Goal: Task Accomplishment & Management: Use online tool/utility

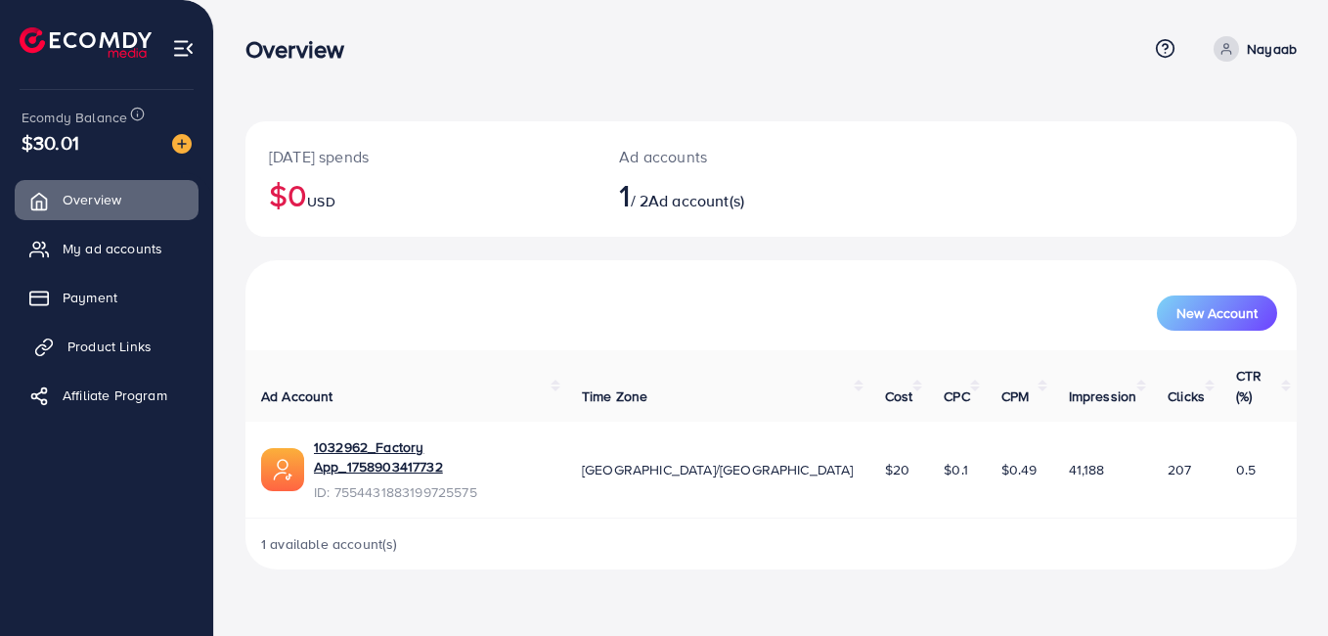
click at [104, 344] on span "Product Links" at bounding box center [109, 346] width 84 height 20
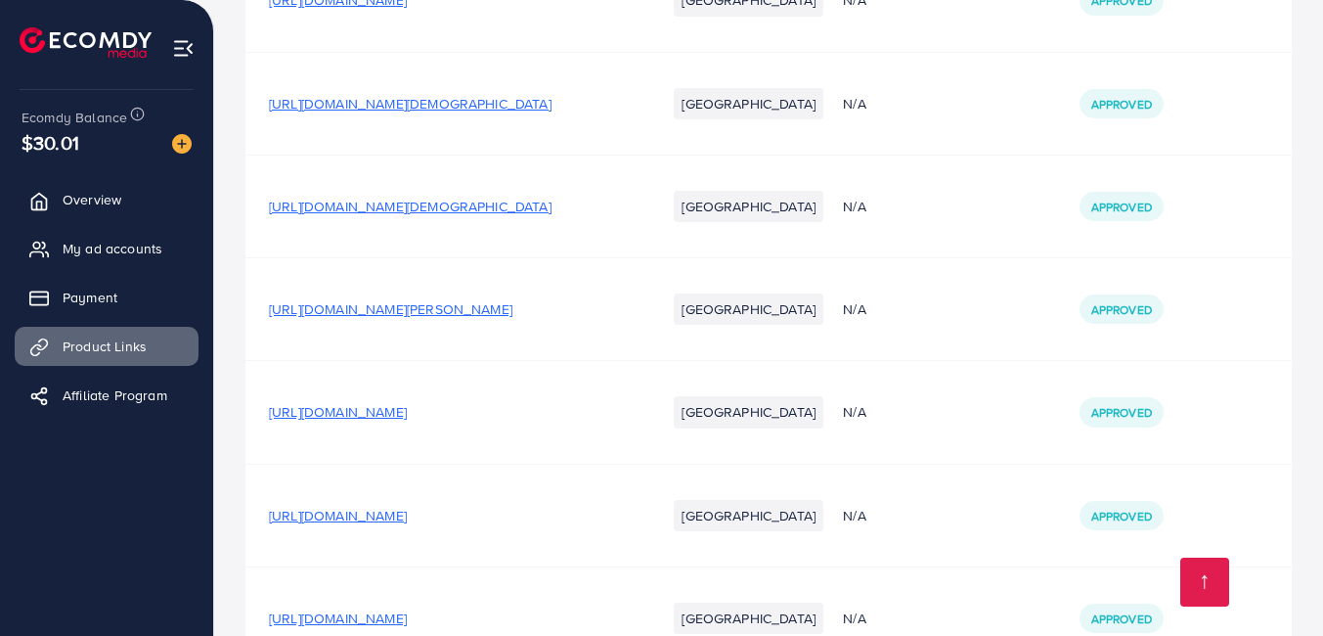
scroll to position [290, 0]
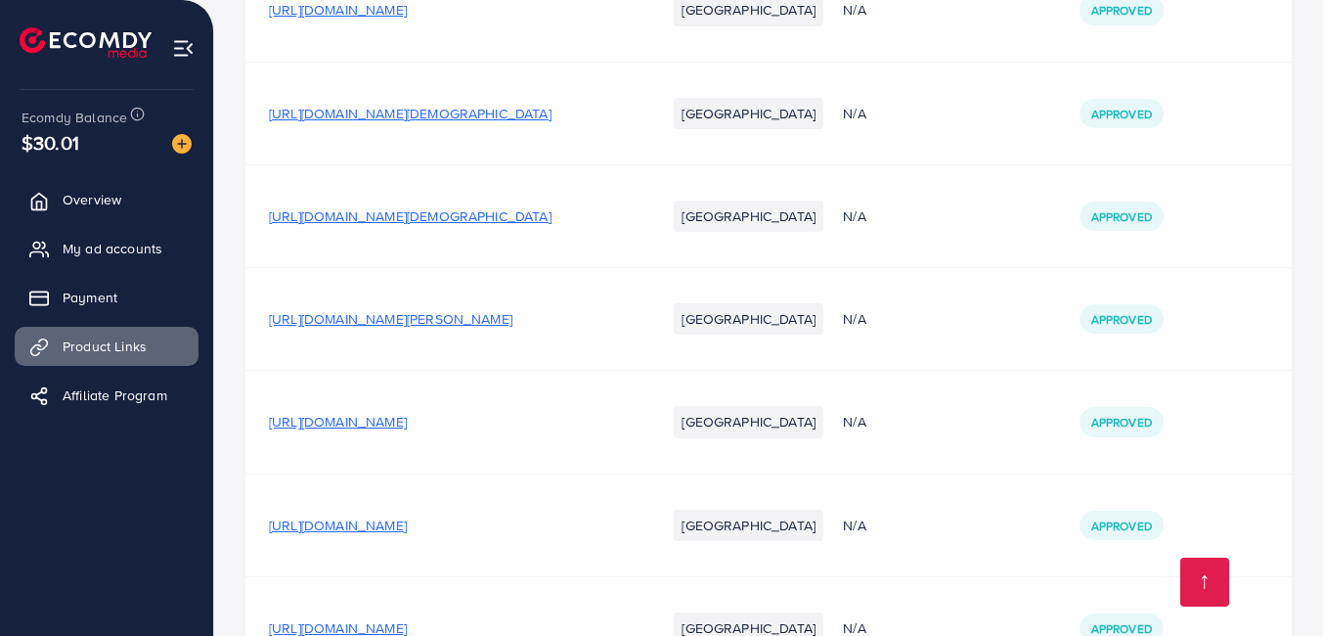
click at [1322, 104] on div "Your product links Learn Create new Product URLs Target markets Reason rejected…" at bounding box center [768, 342] width 1109 height 1264
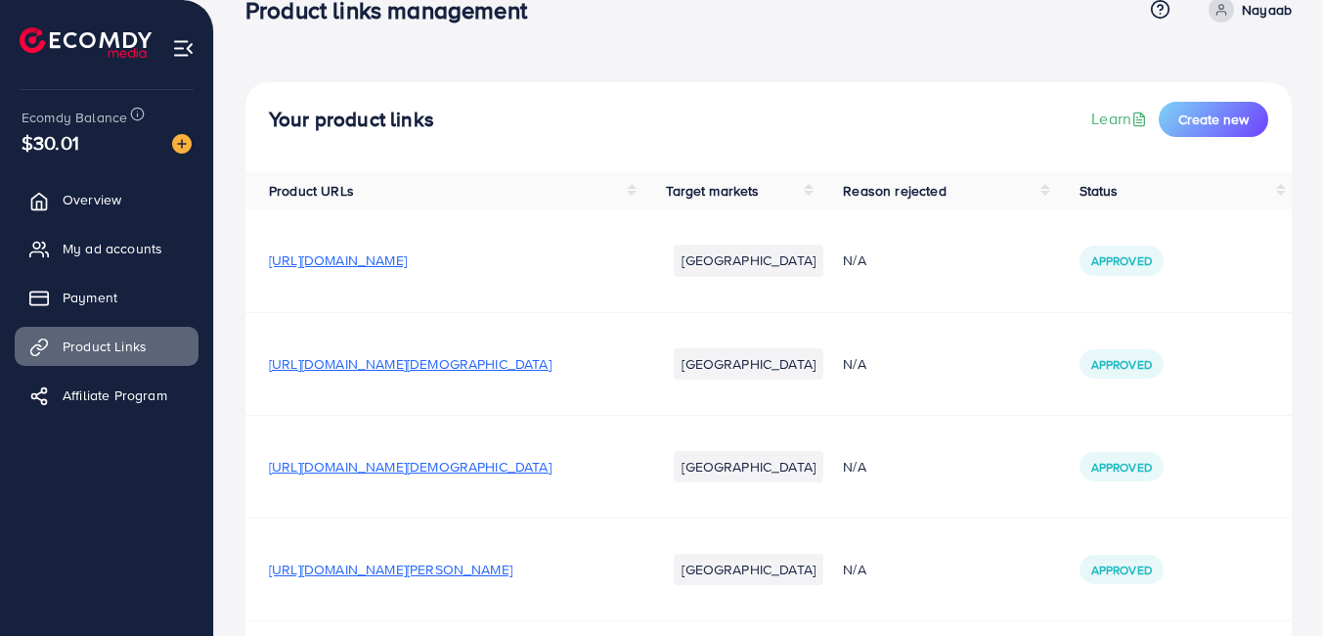
scroll to position [32, 0]
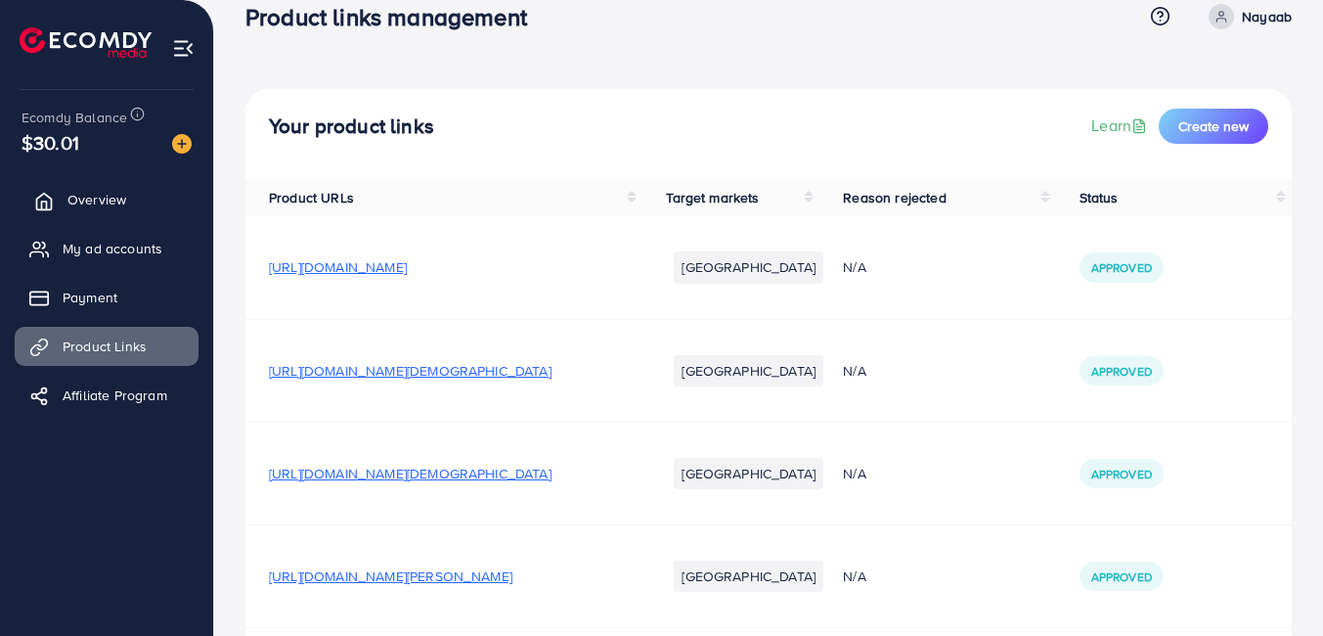
click at [51, 195] on icon at bounding box center [44, 202] width 20 height 20
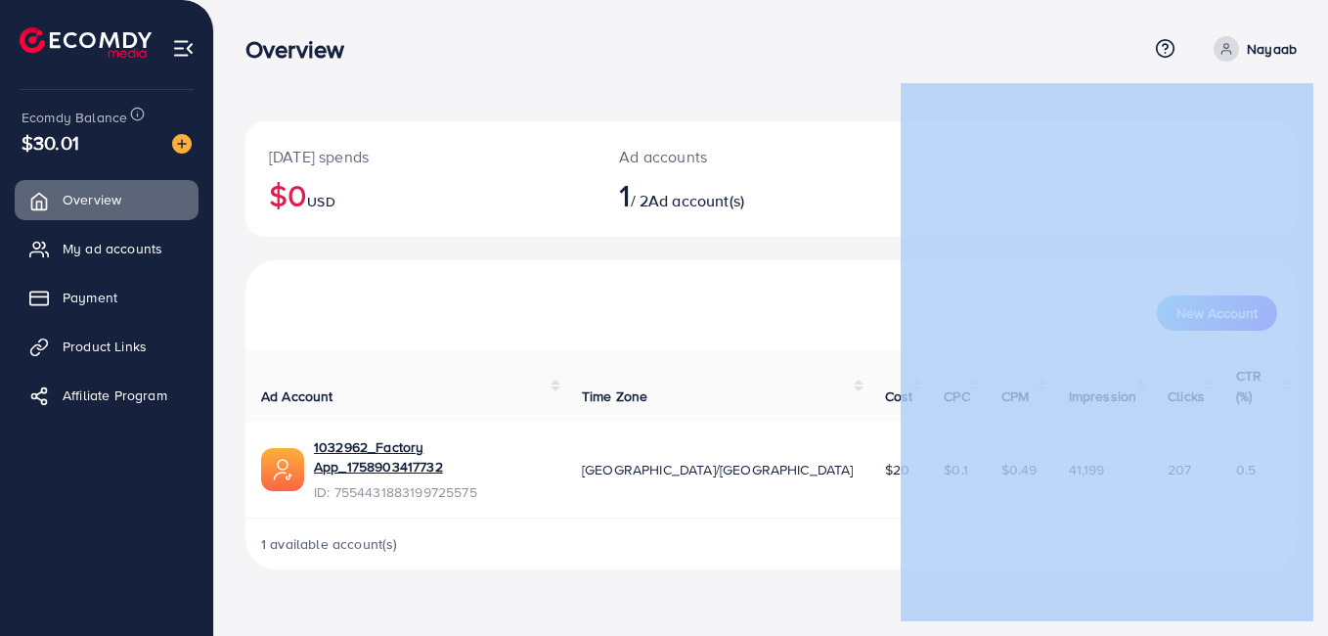
click at [247, 326] on div "New Account" at bounding box center [772, 305] width 1052 height 90
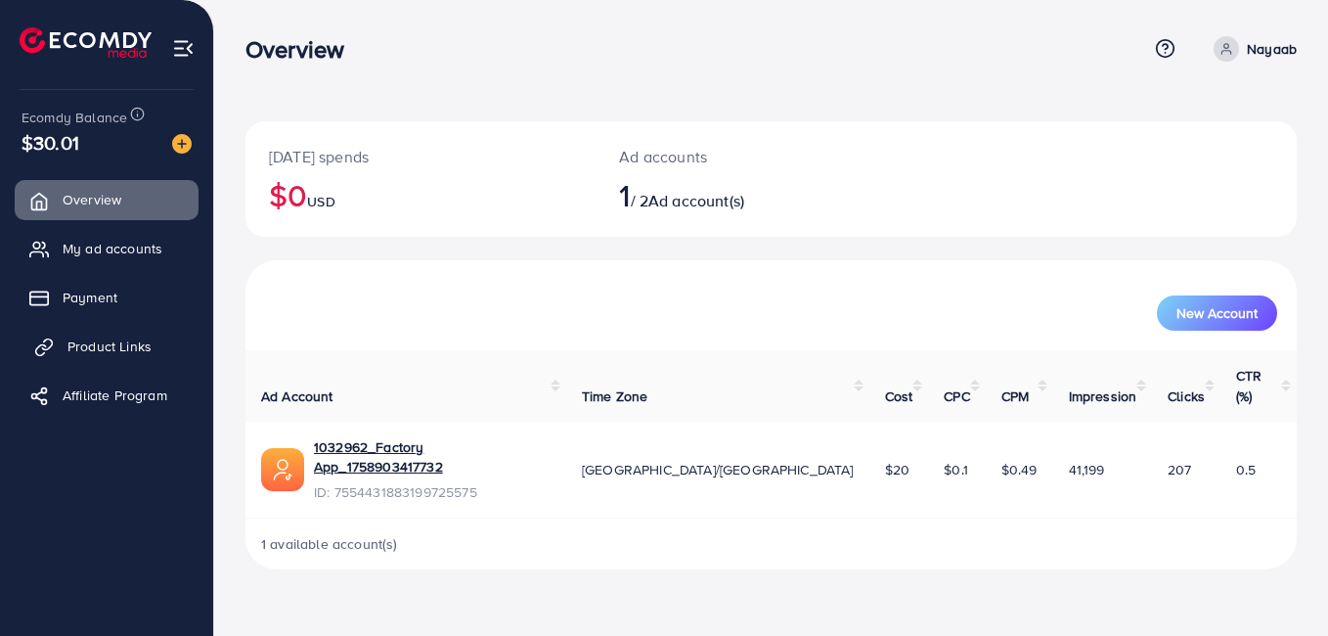
click at [92, 350] on span "Product Links" at bounding box center [109, 346] width 84 height 20
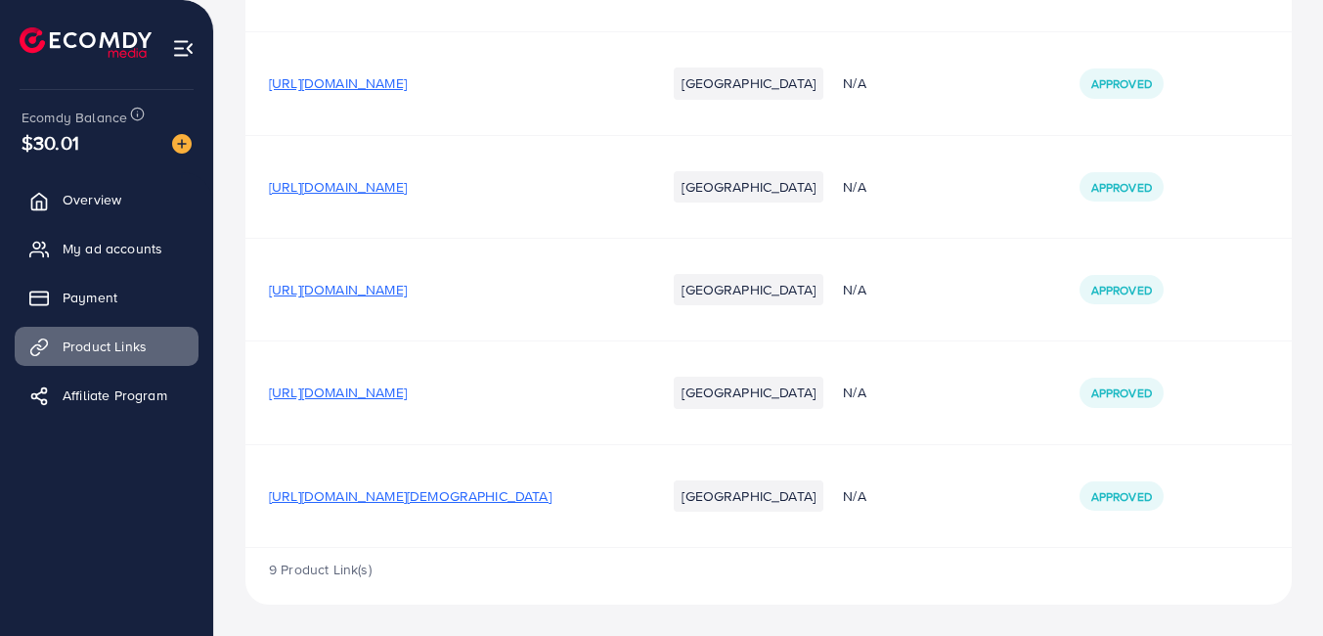
scroll to position [71, 0]
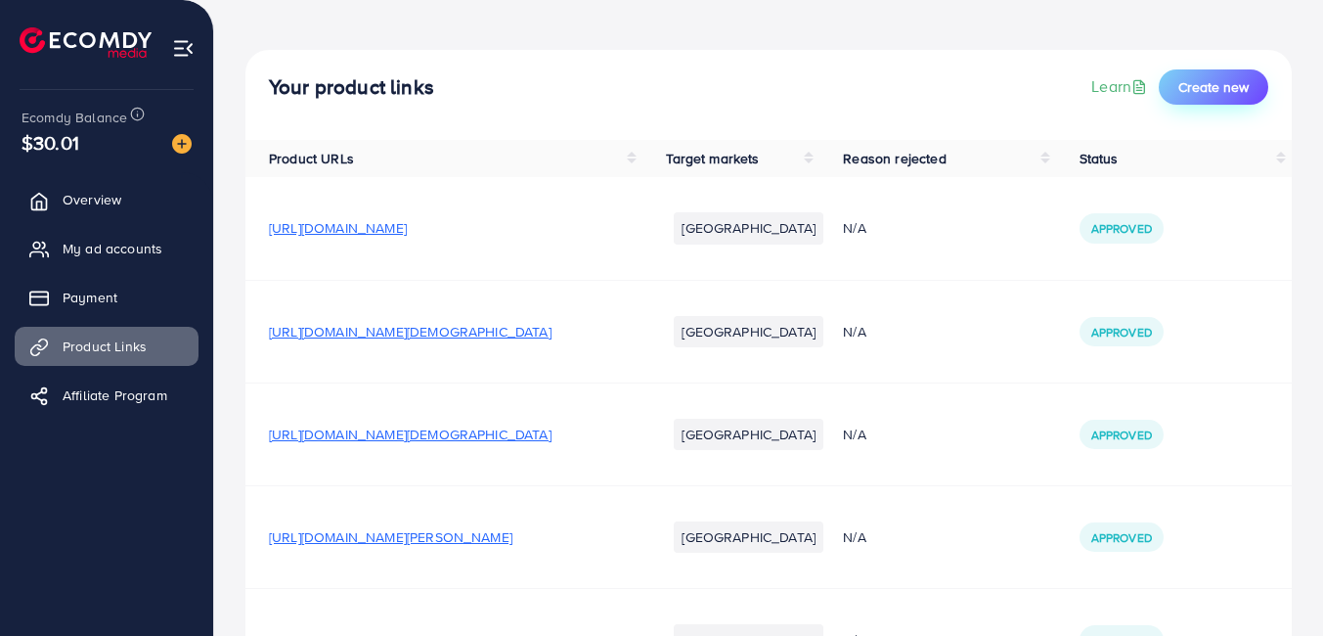
click at [1198, 82] on span "Create new" at bounding box center [1214, 87] width 70 height 20
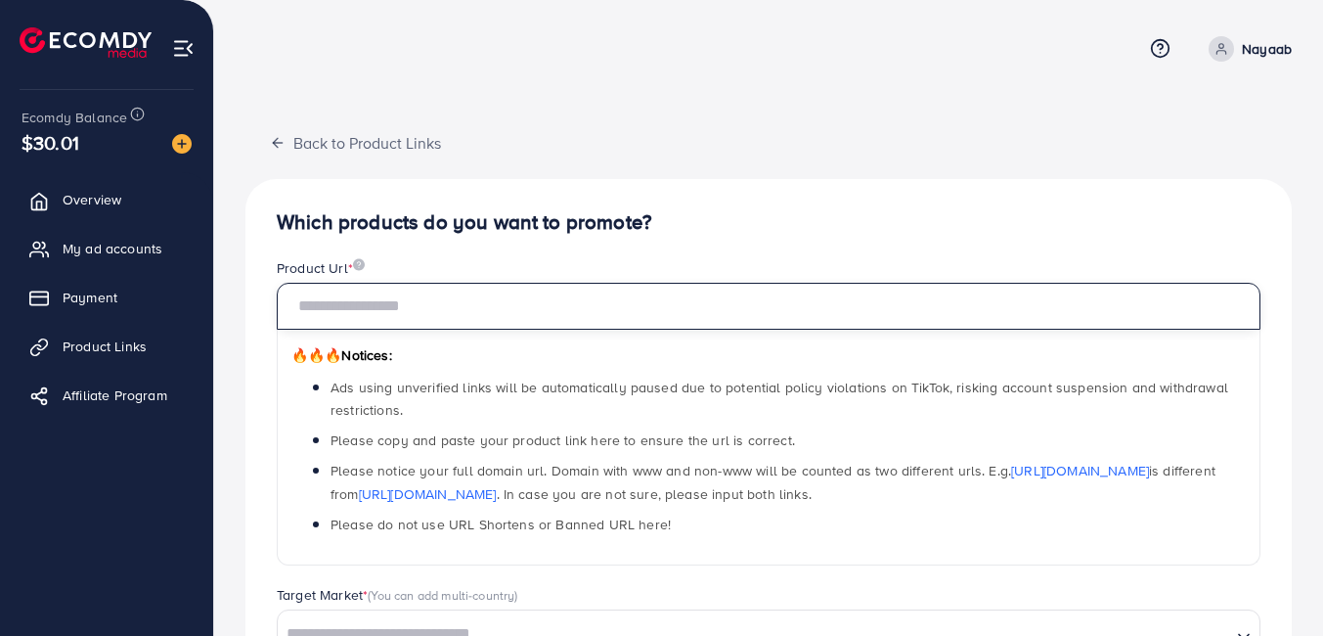
click at [660, 302] on input "text" at bounding box center [769, 306] width 984 height 47
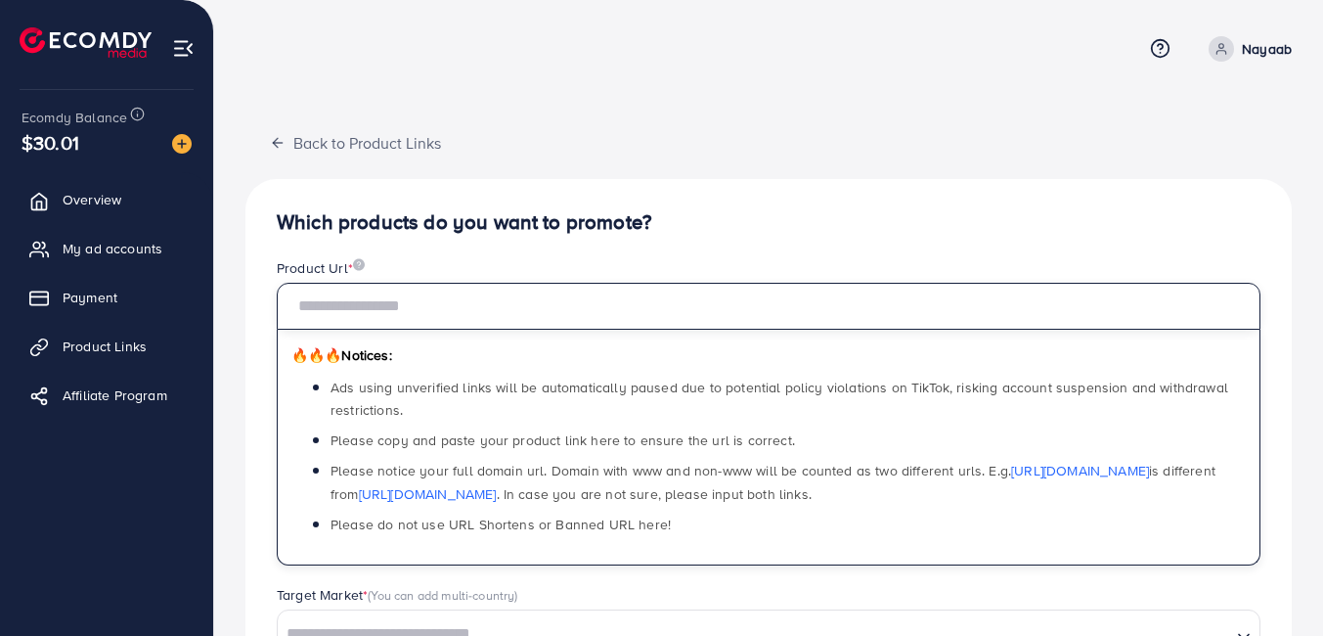
paste input "**********"
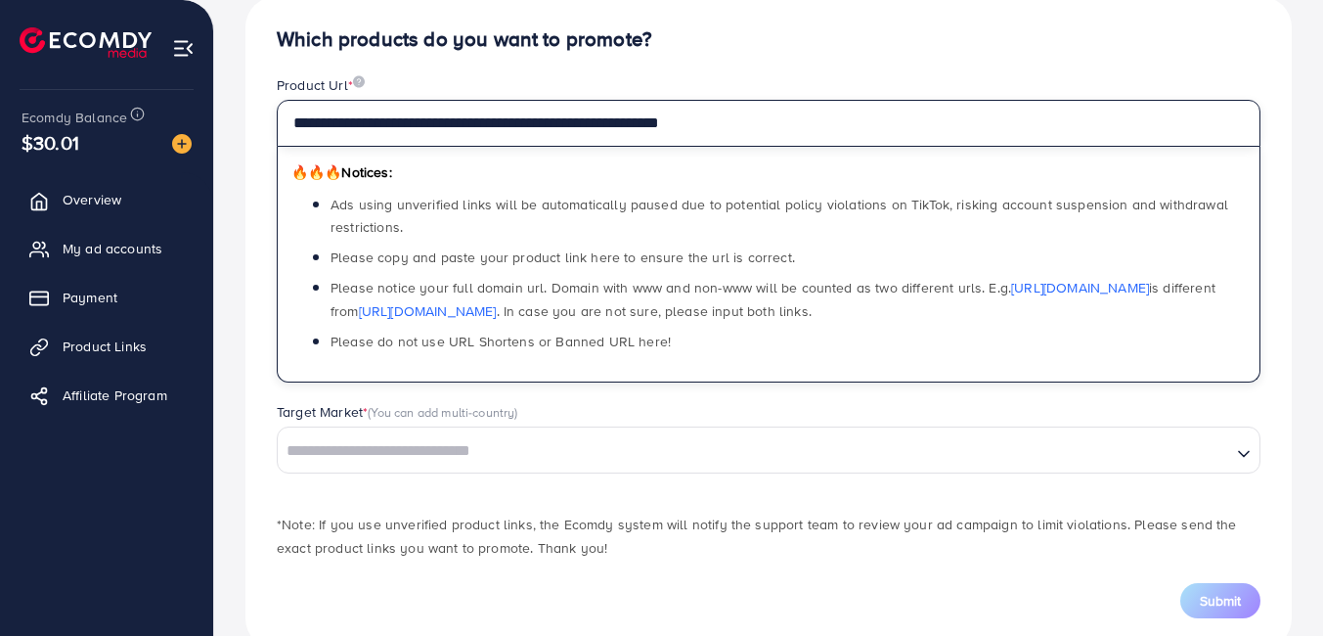
scroll to position [228, 0]
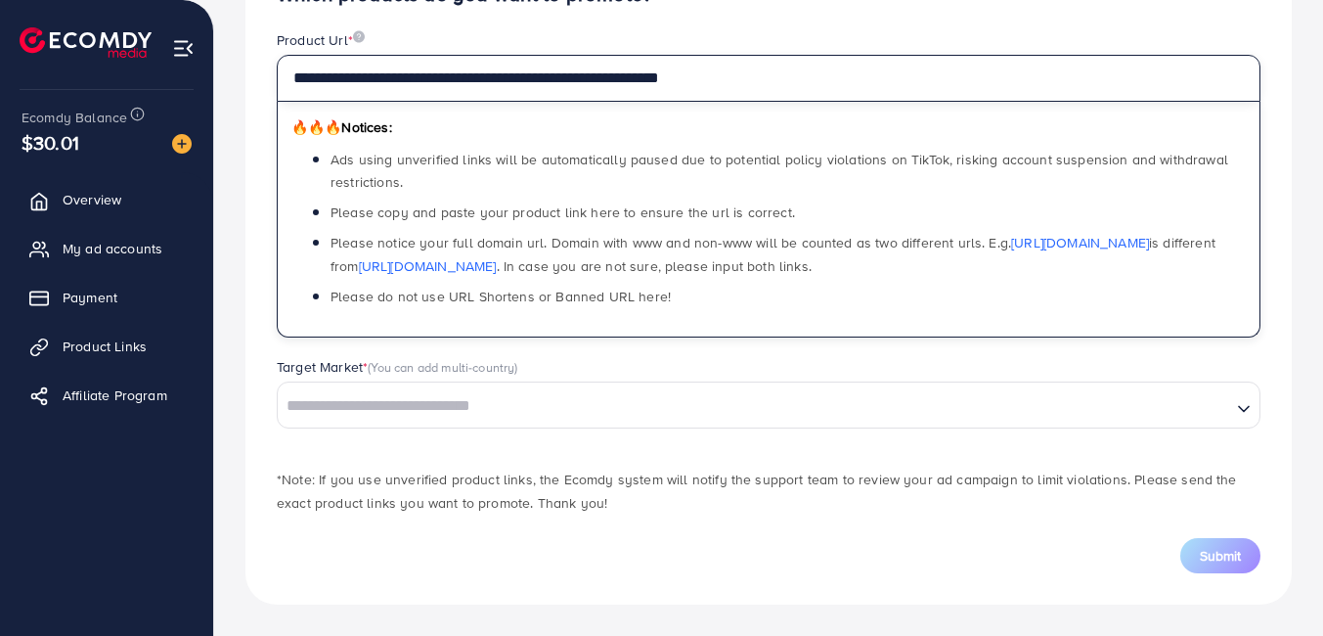
type input "**********"
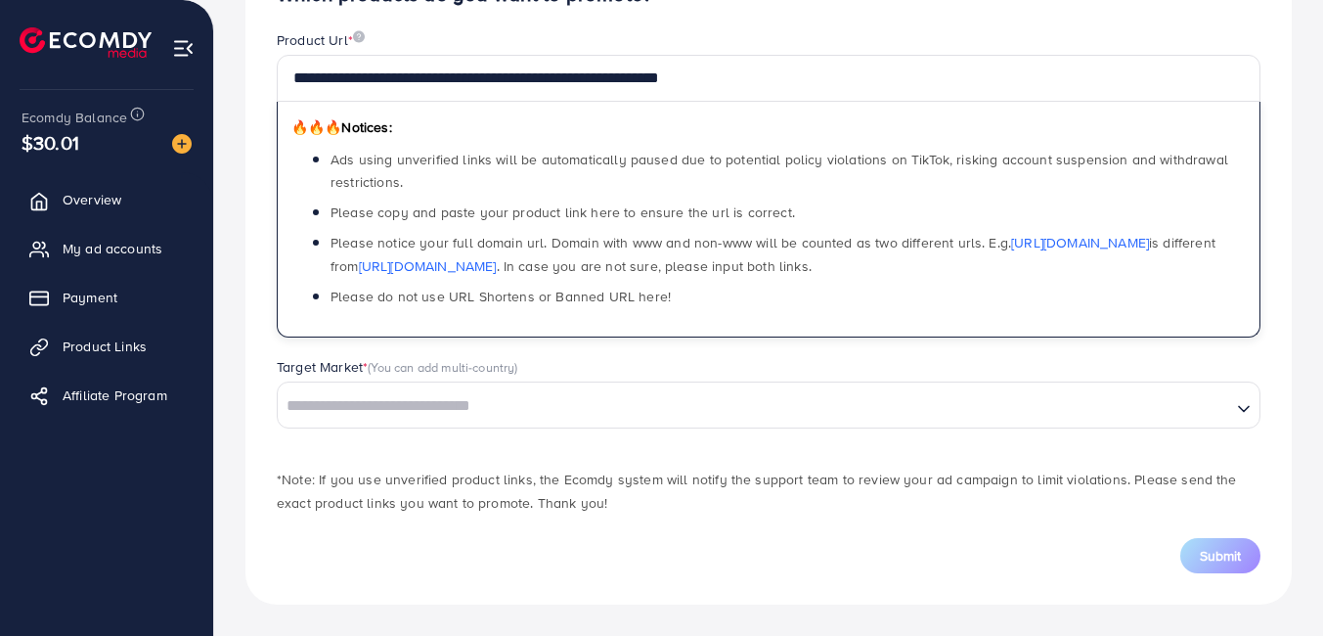
click at [1049, 389] on div "Search for option" at bounding box center [755, 404] width 954 height 34
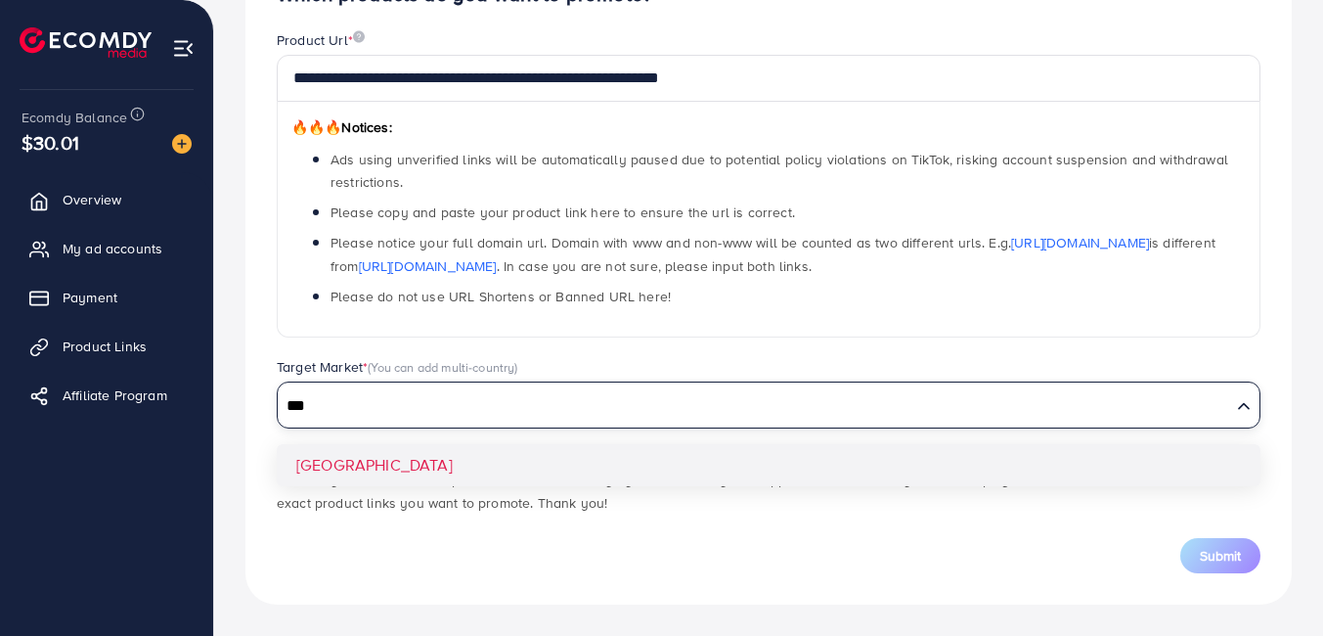
type input "***"
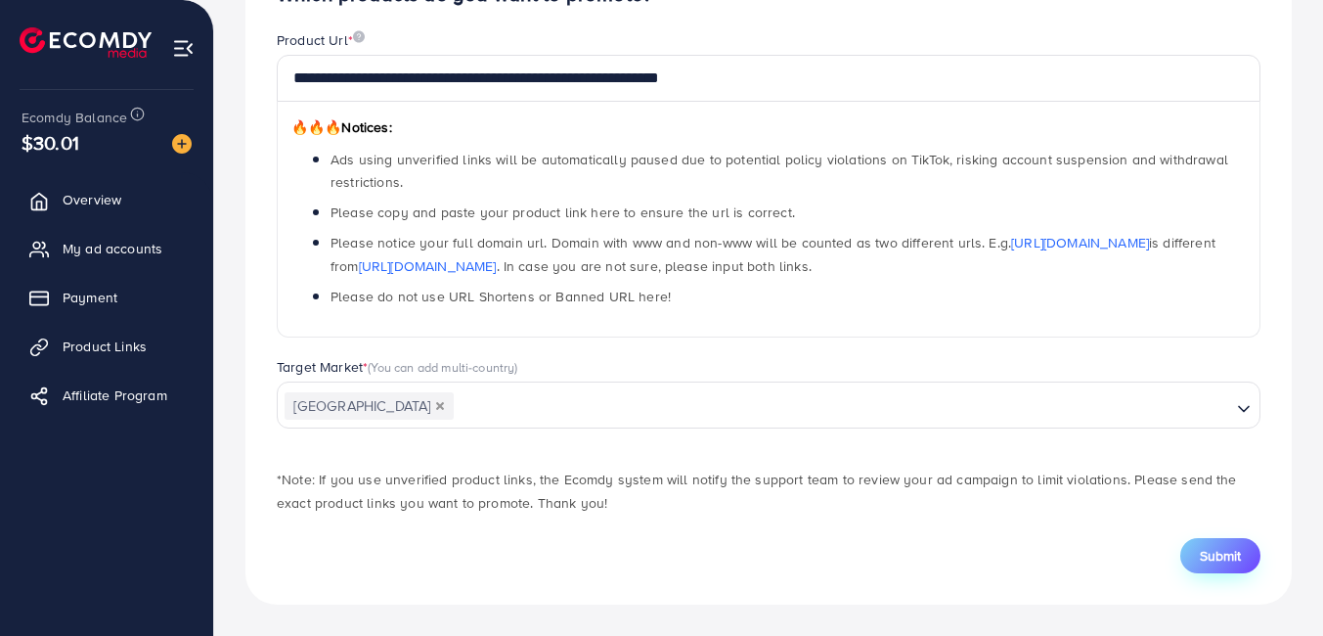
click at [1224, 546] on span "Submit" at bounding box center [1220, 556] width 41 height 20
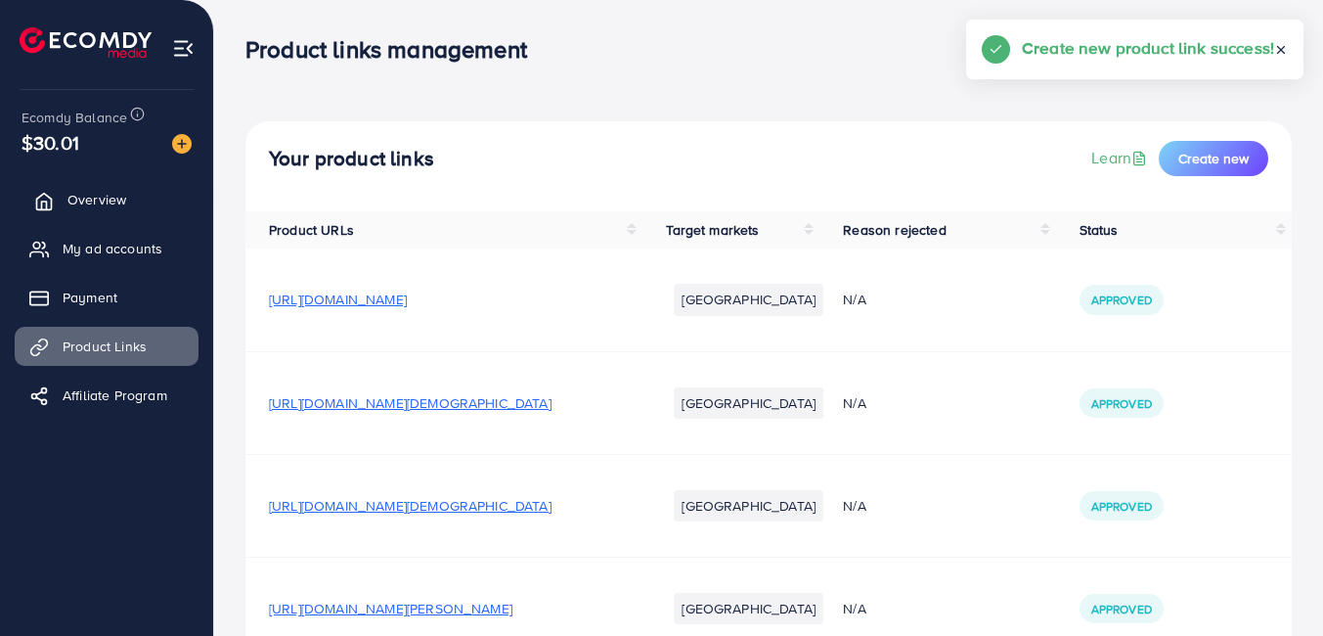
click at [77, 208] on span "Overview" at bounding box center [96, 200] width 59 height 20
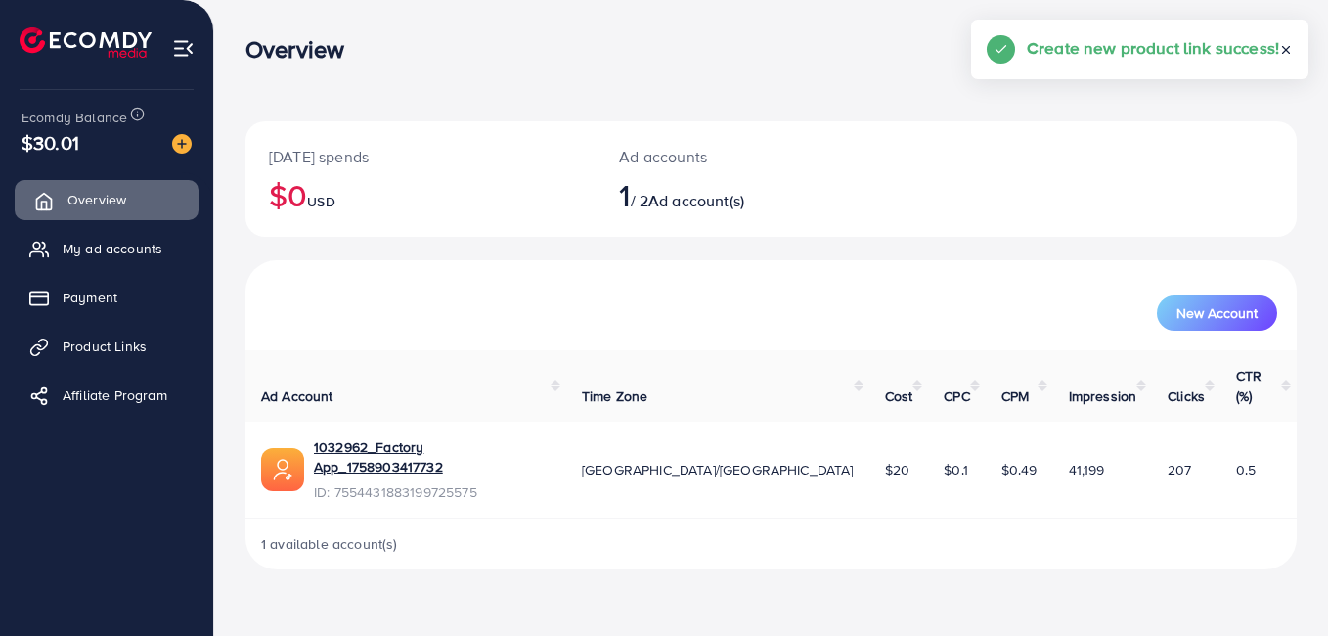
click at [77, 208] on span "Overview" at bounding box center [96, 200] width 59 height 20
click at [100, 346] on span "Product Links" at bounding box center [109, 346] width 84 height 20
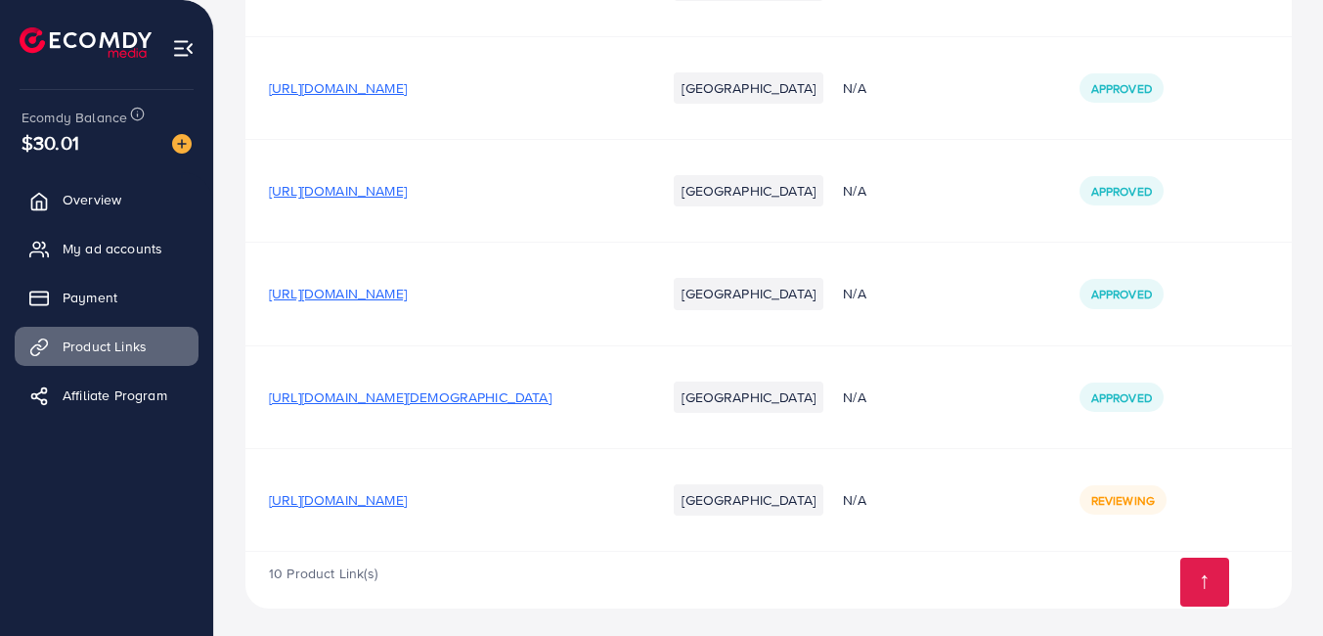
scroll to position [731, 0]
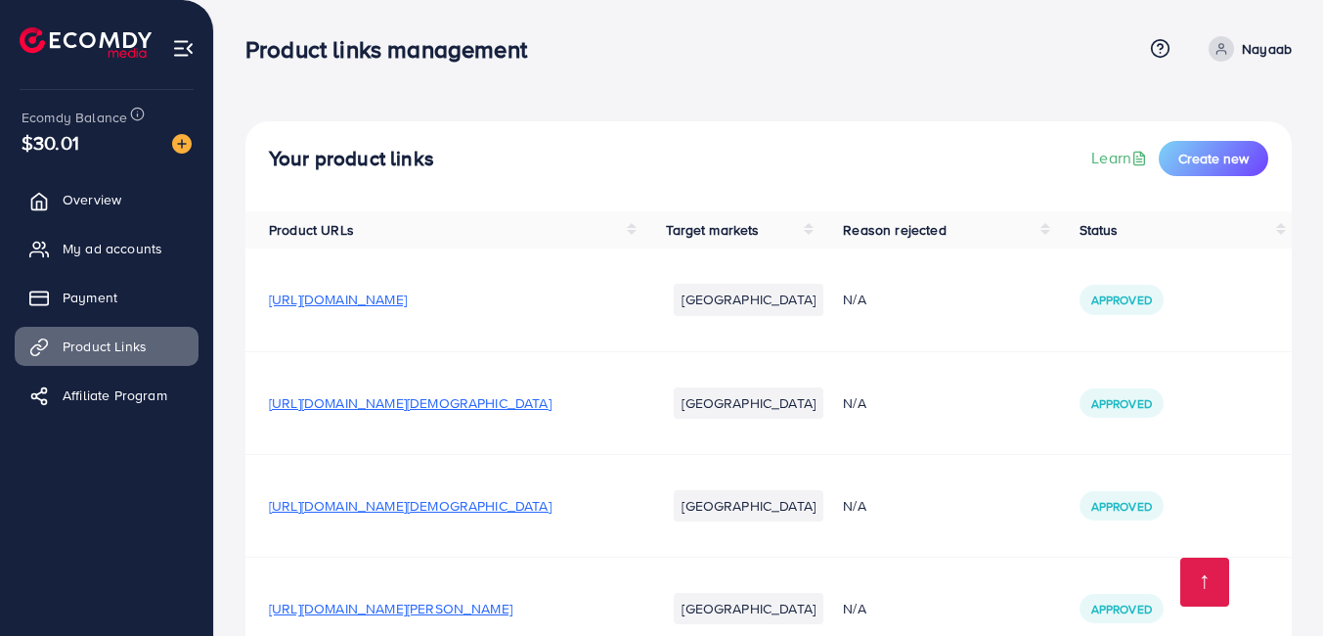
scroll to position [557, 0]
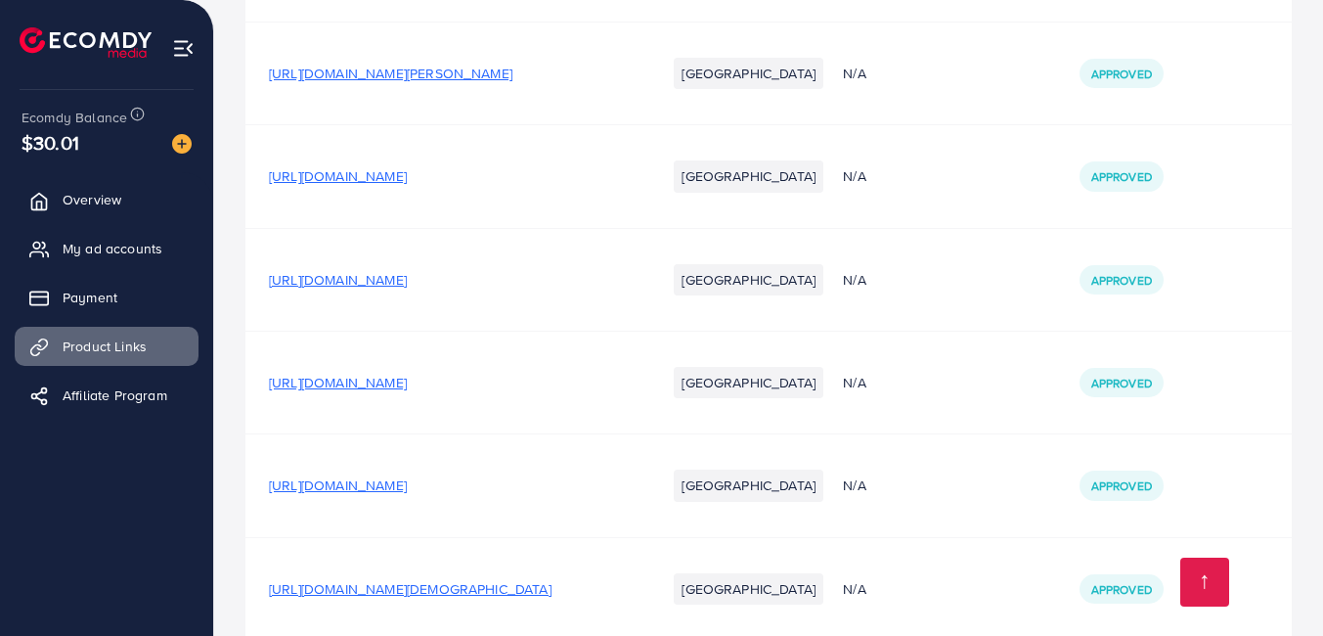
scroll to position [731, 0]
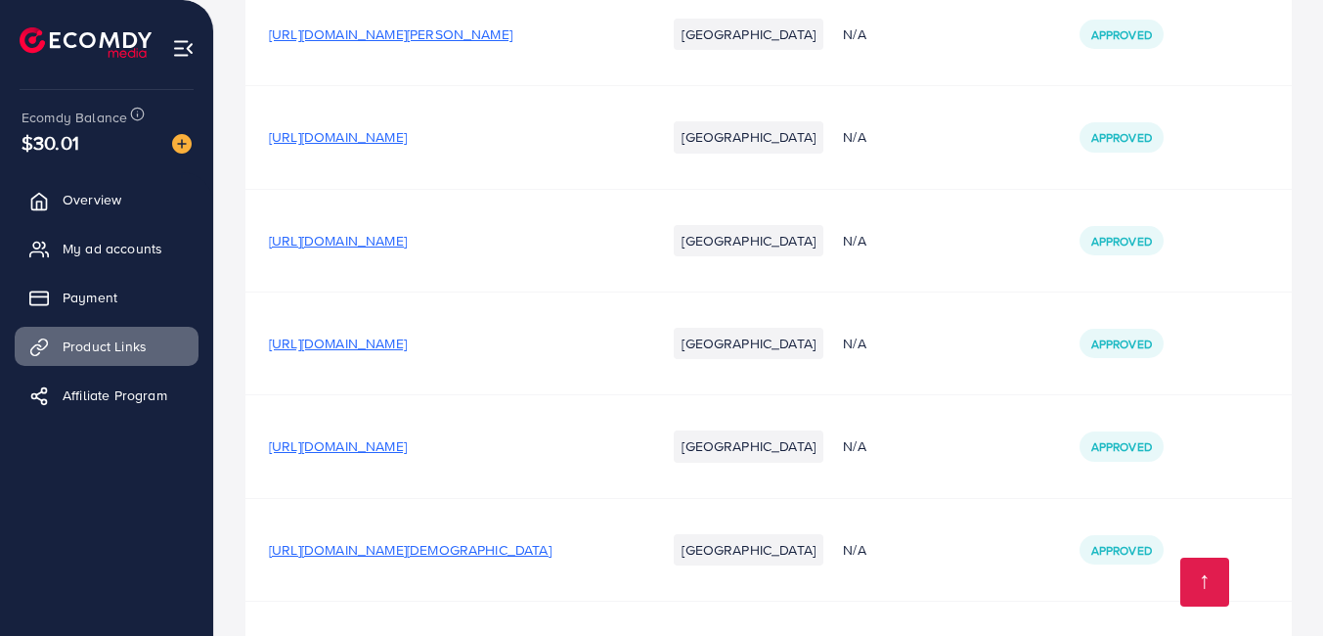
scroll to position [731, 0]
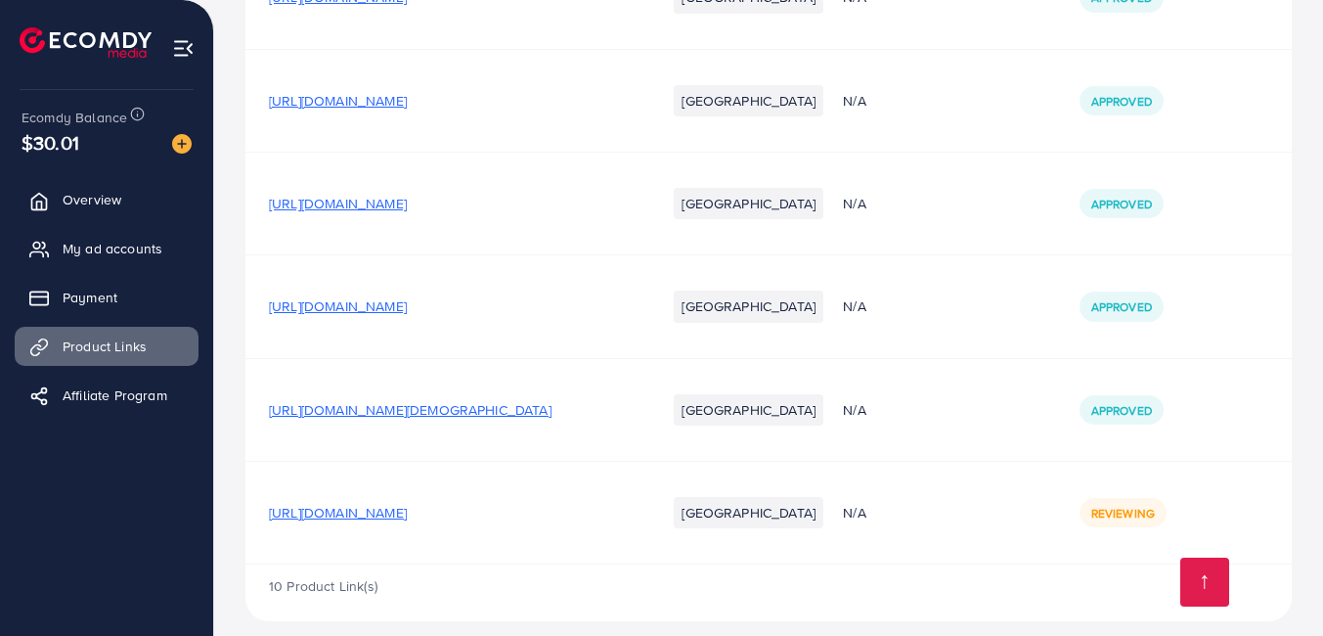
scroll to position [731, 0]
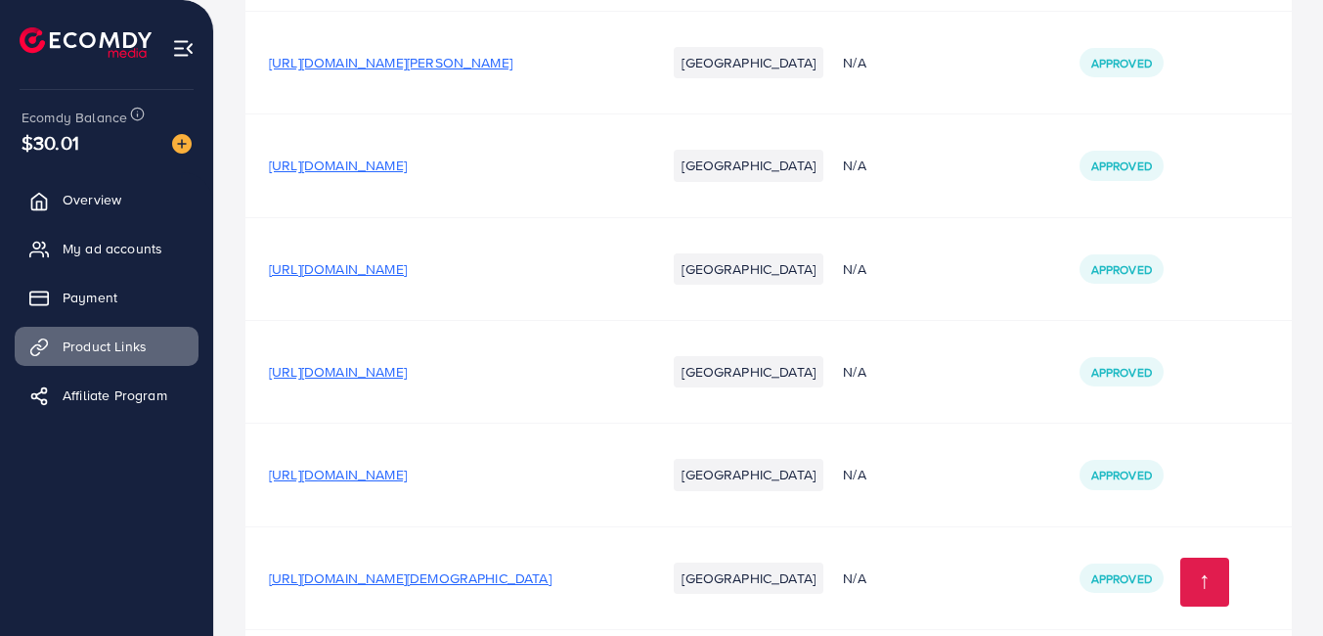
scroll to position [731, 0]
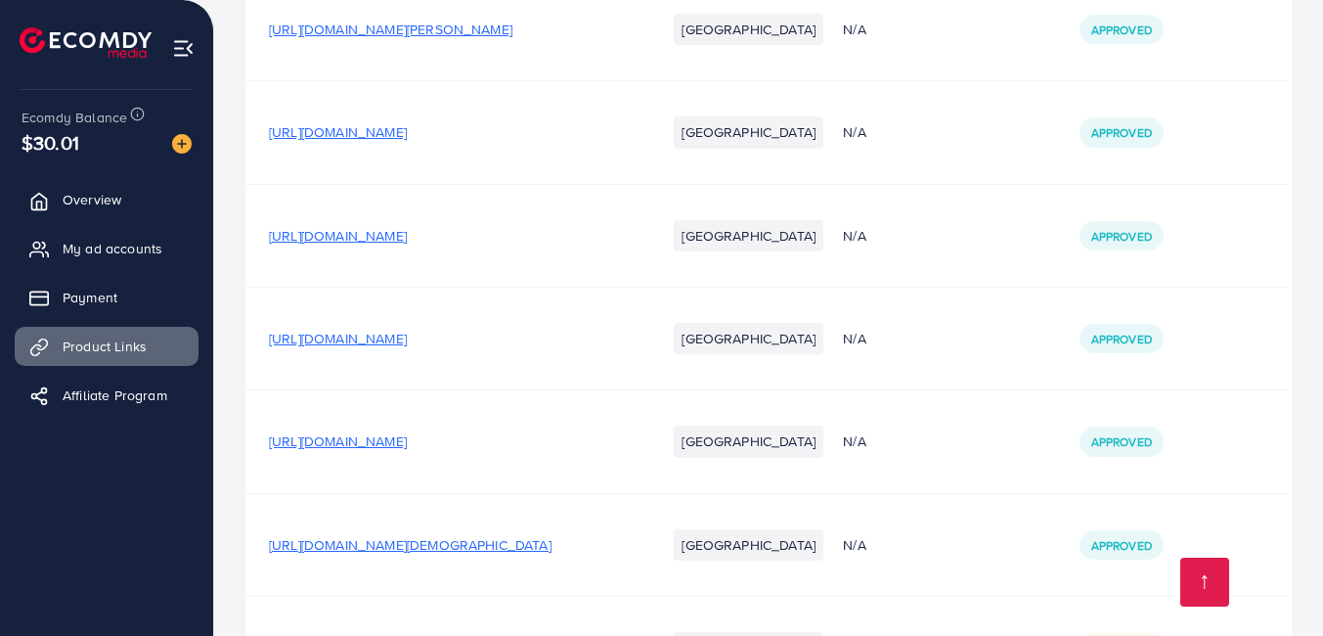
scroll to position [731, 0]
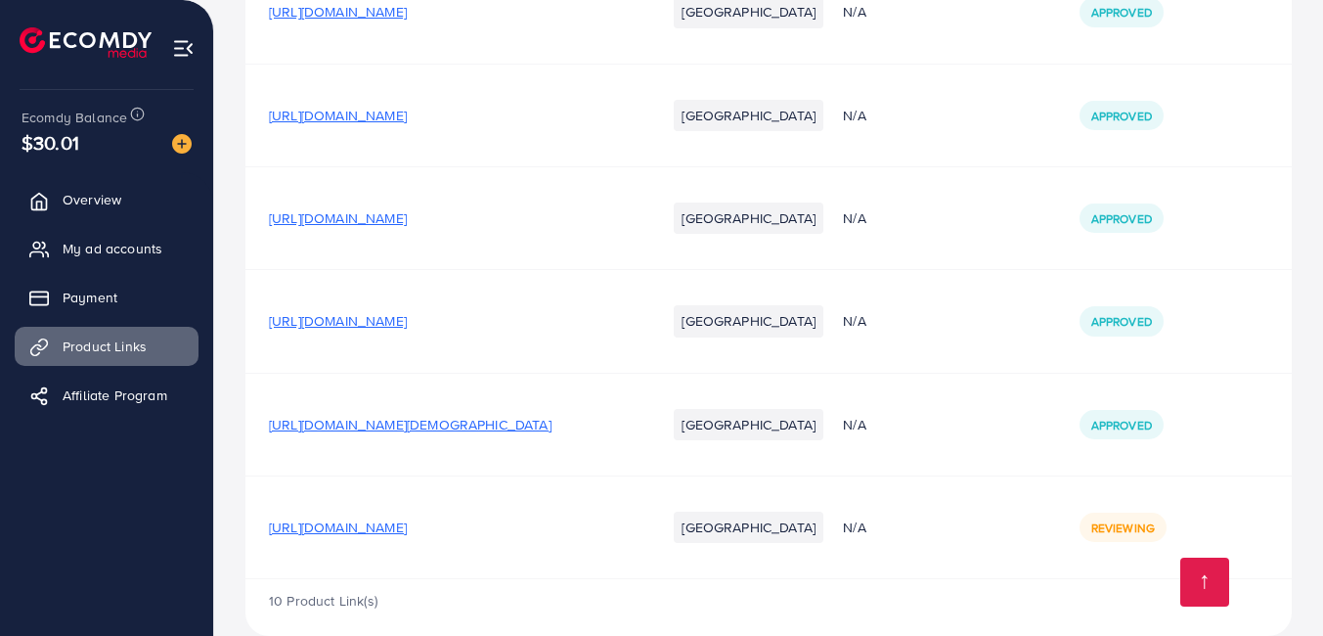
scroll to position [708, 0]
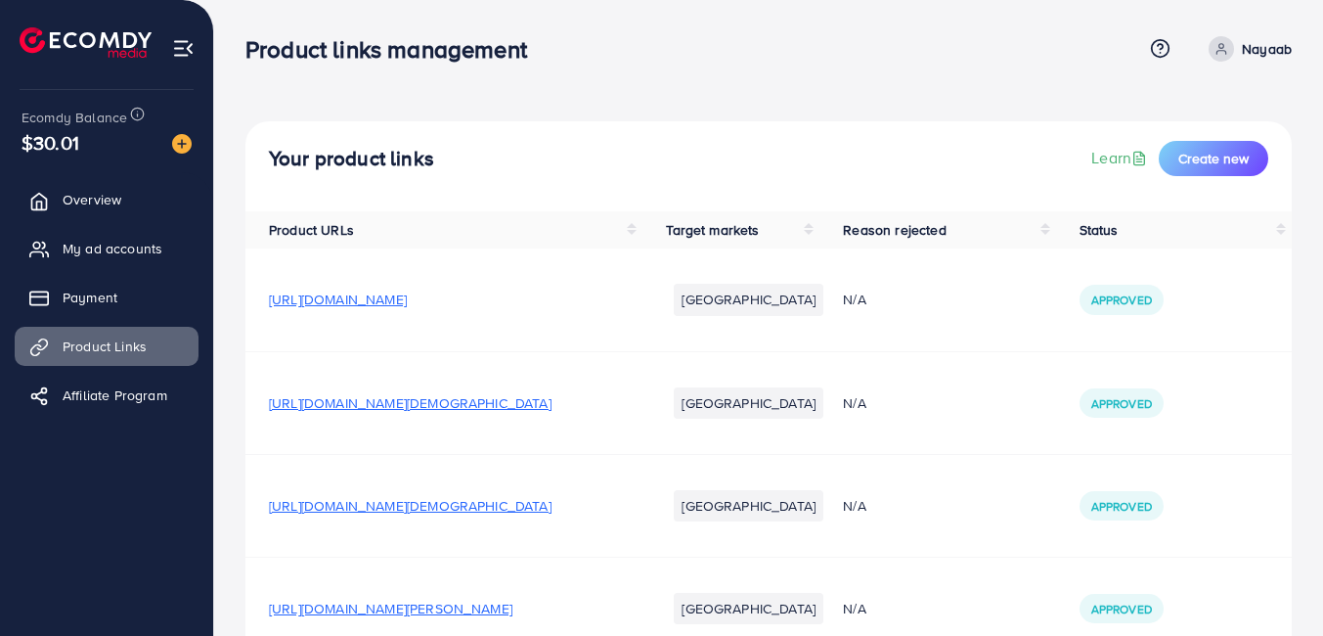
scroll to position [731, 0]
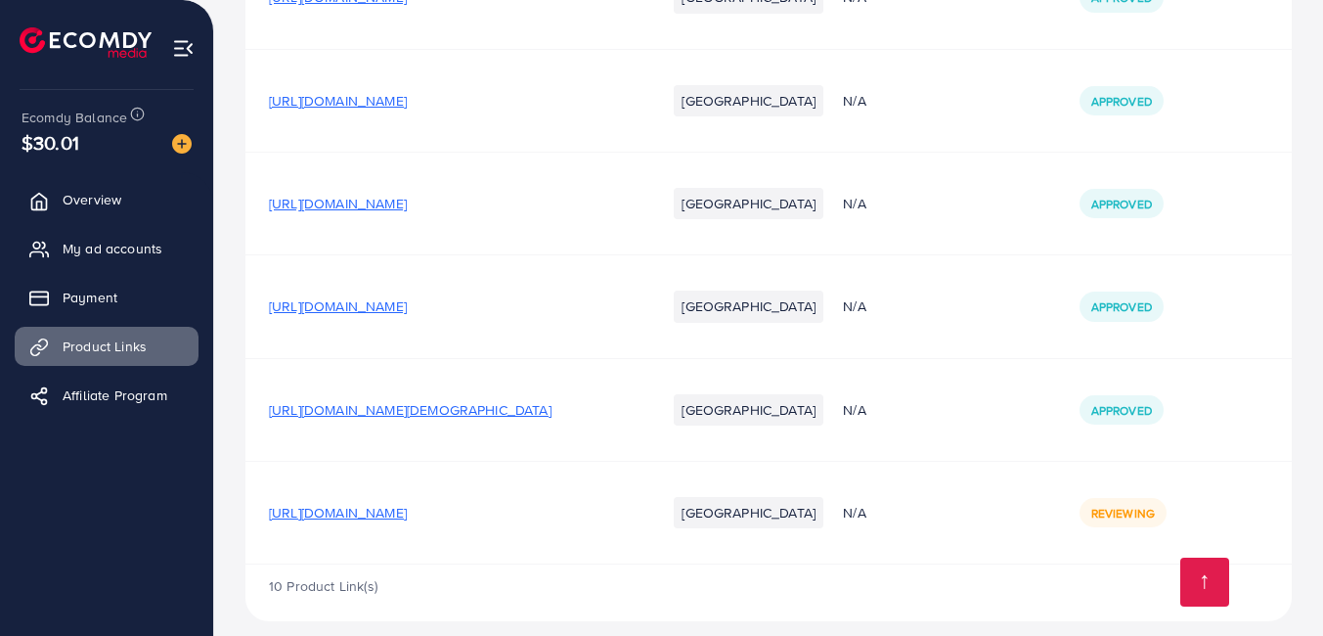
scroll to position [731, 0]
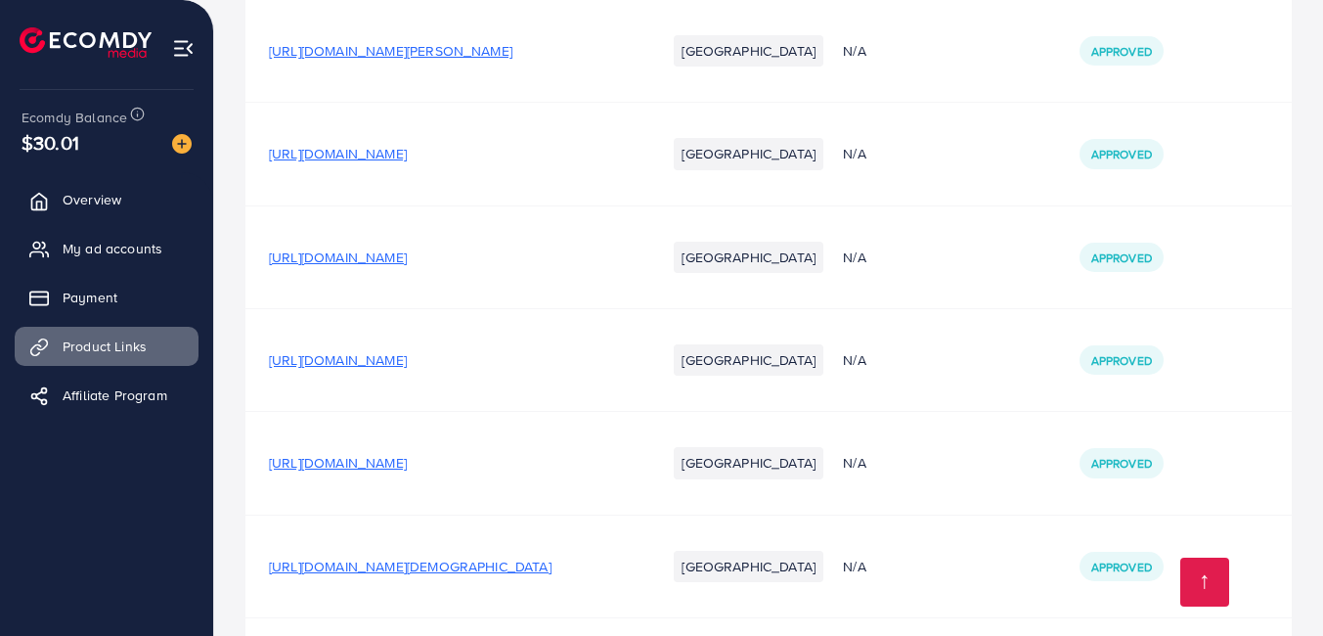
scroll to position [731, 0]
